Goal: Information Seeking & Learning: Learn about a topic

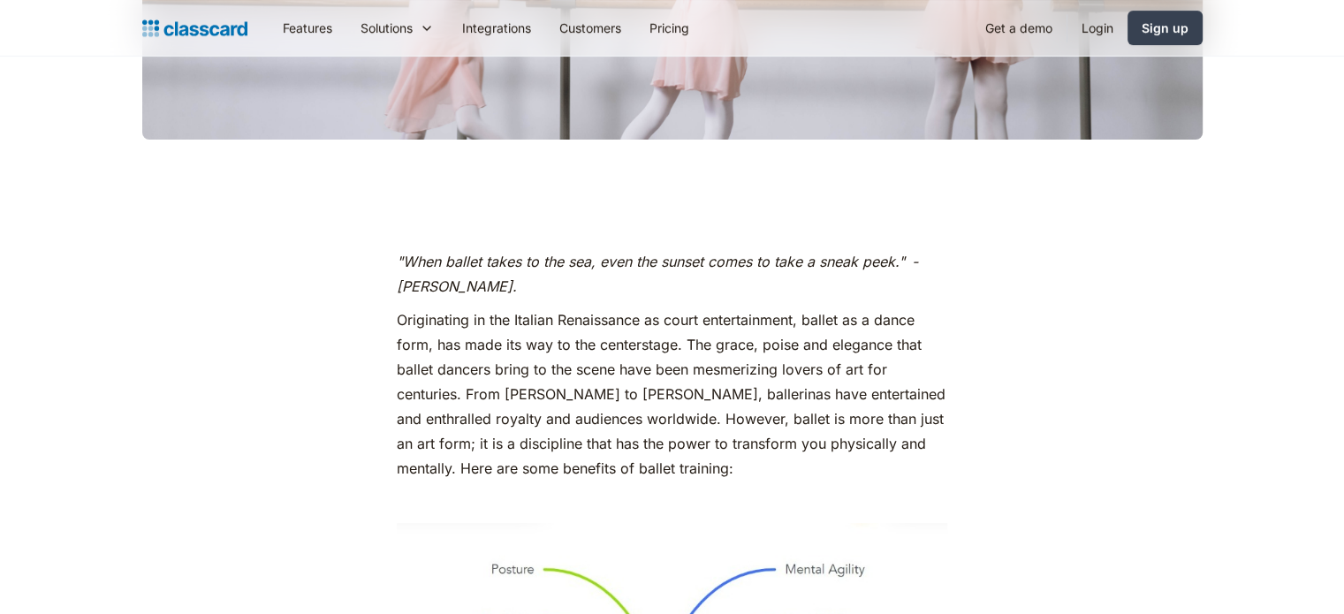
scroll to position [707, 0]
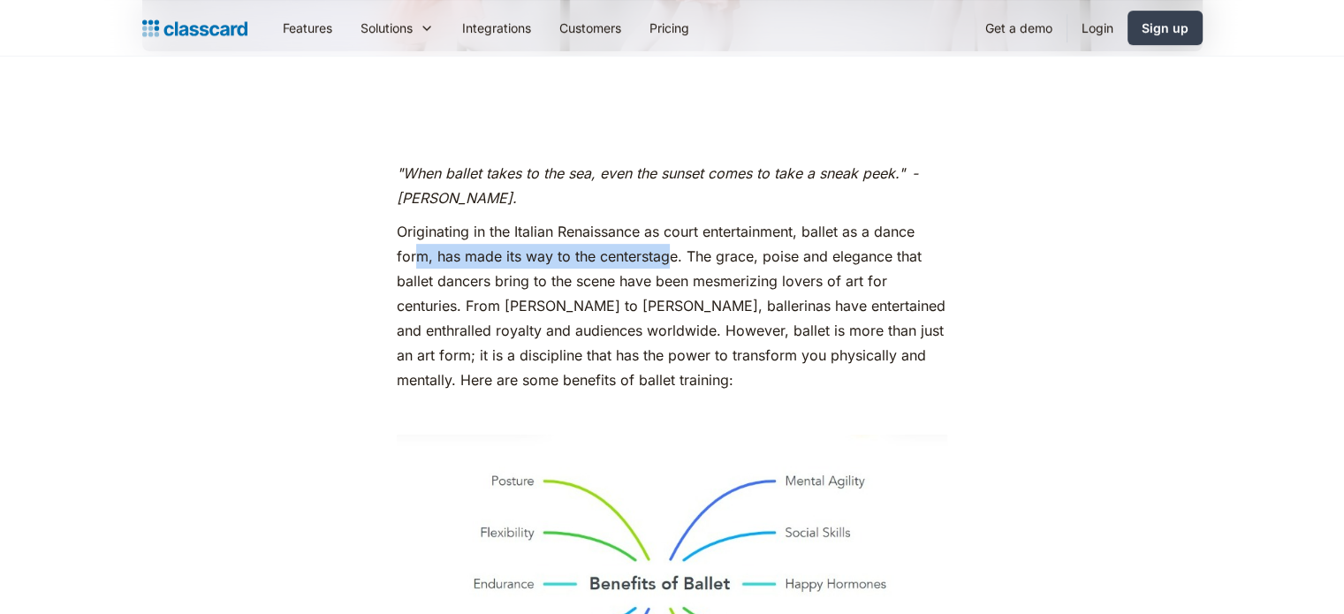
drag, startPoint x: 415, startPoint y: 257, endPoint x: 673, endPoint y: 247, distance: 258.3
click at [673, 247] on p "Originating in the Italian Renaissance as court entertainment, ballet as a danc…" at bounding box center [672, 305] width 551 height 173
click at [661, 286] on p "Originating in the Italian Renaissance as court entertainment, ballet as a danc…" at bounding box center [672, 305] width 551 height 173
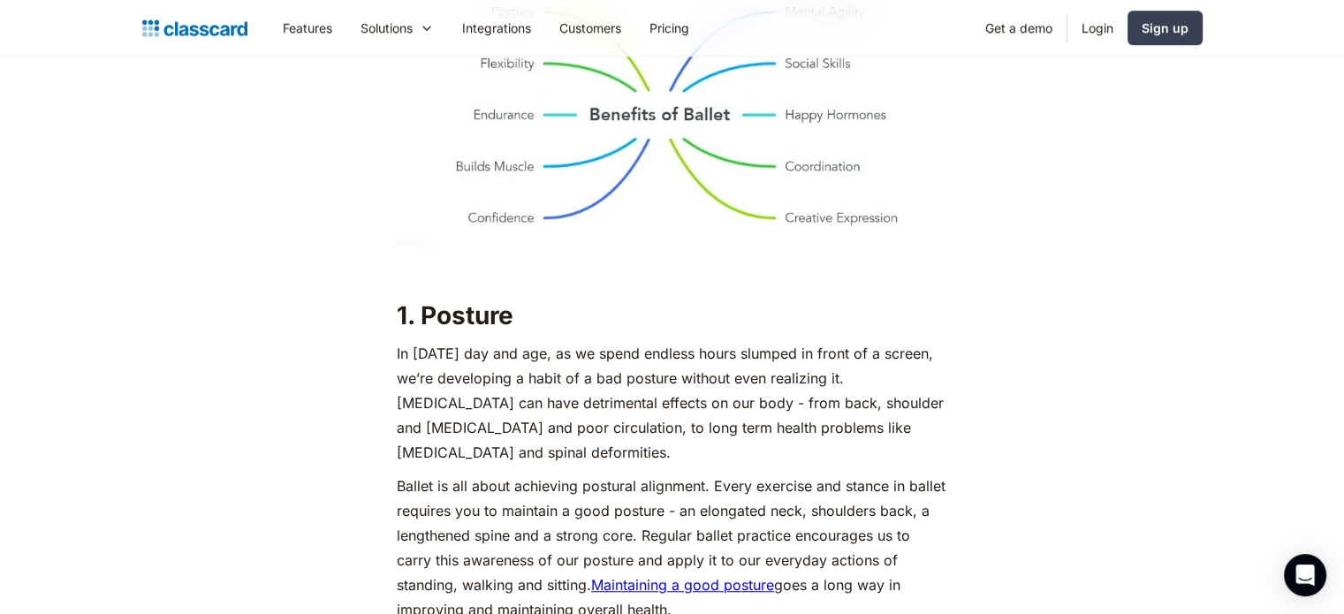
scroll to position [1061, 0]
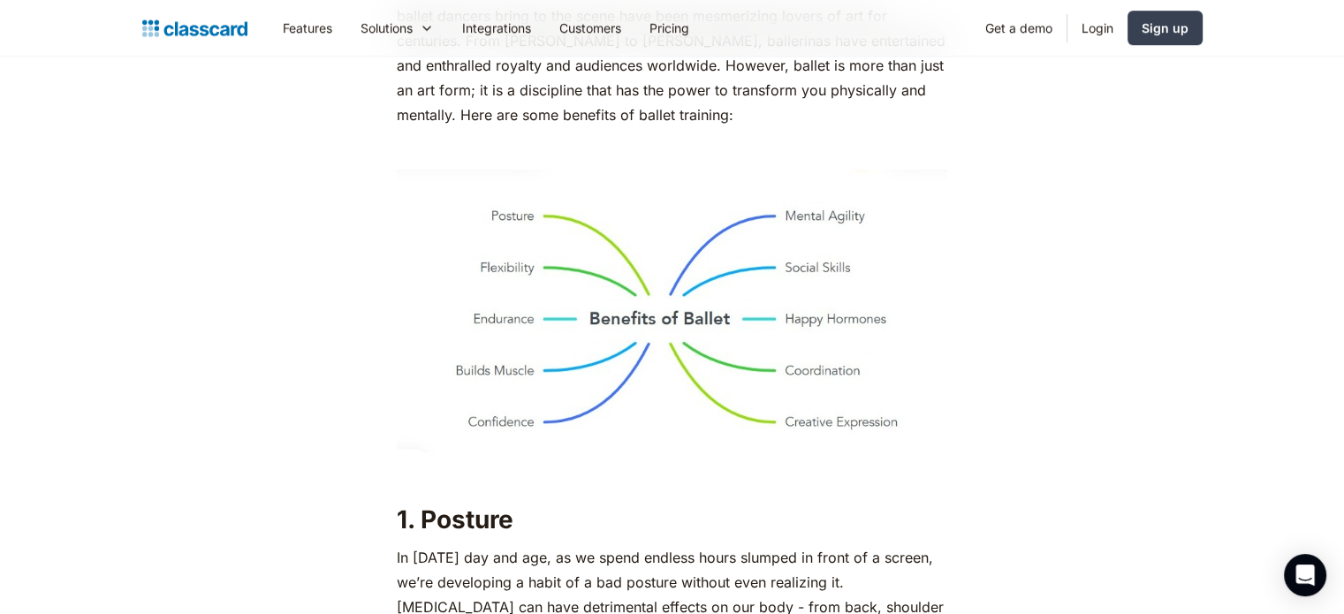
scroll to position [1061, 0]
